Goal: Transaction & Acquisition: Purchase product/service

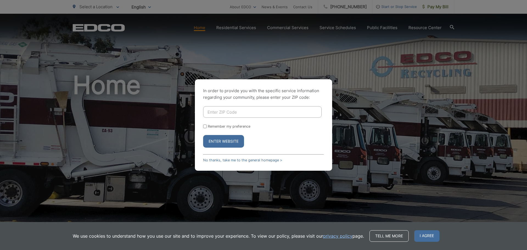
click at [219, 112] on input "Enter ZIP Code" at bounding box center [262, 112] width 119 height 12
type input "91932"
click at [226, 142] on button "Enter Website" at bounding box center [223, 141] width 41 height 13
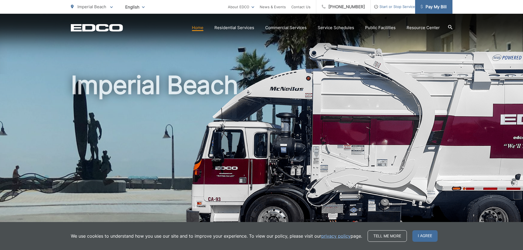
click at [438, 7] on span "Pay My Bill" at bounding box center [434, 7] width 26 height 7
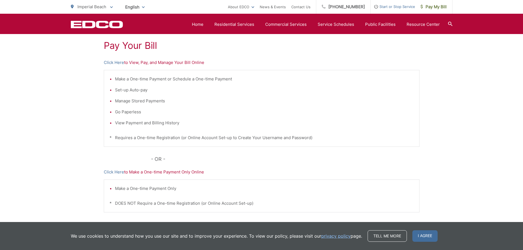
scroll to position [104, 0]
click at [118, 172] on link "Click Here" at bounding box center [114, 171] width 20 height 7
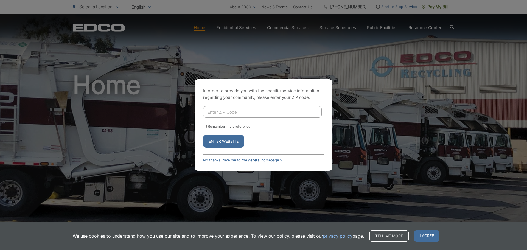
click at [214, 110] on input "Enter ZIP Code" at bounding box center [262, 112] width 119 height 12
type input "91932"
click at [217, 140] on button "Enter Website" at bounding box center [223, 141] width 41 height 13
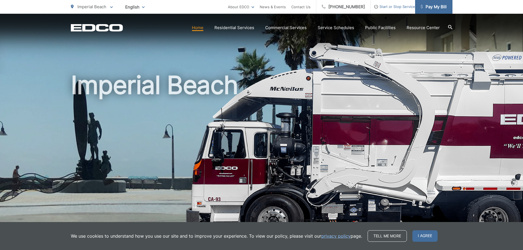
click at [430, 7] on span "Pay My Bill" at bounding box center [434, 7] width 26 height 7
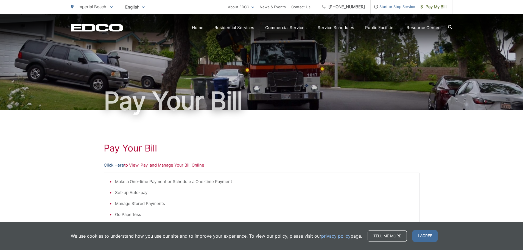
click at [117, 166] on link "Click Here" at bounding box center [114, 165] width 20 height 7
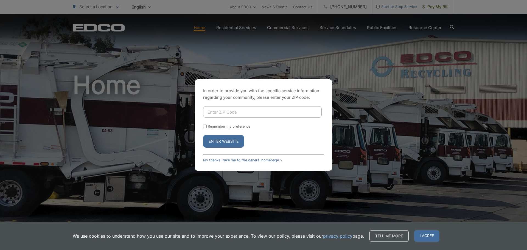
click at [216, 112] on input "Enter ZIP Code" at bounding box center [262, 112] width 119 height 12
type input "91902"
click at [226, 140] on button "Enter Website" at bounding box center [223, 141] width 41 height 13
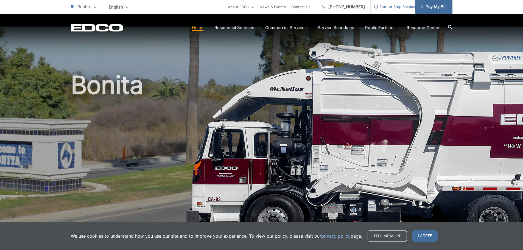
click at [438, 7] on span "Pay My Bill" at bounding box center [434, 7] width 26 height 7
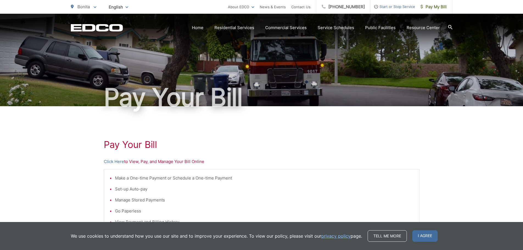
scroll to position [27, 0]
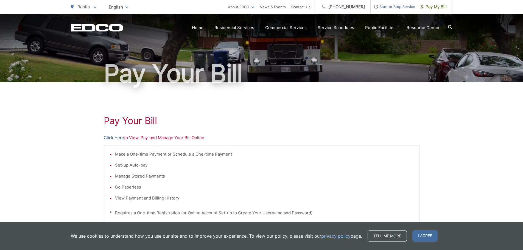
click at [108, 138] on link "Click Here" at bounding box center [114, 138] width 20 height 7
